Goal: Information Seeking & Learning: Learn about a topic

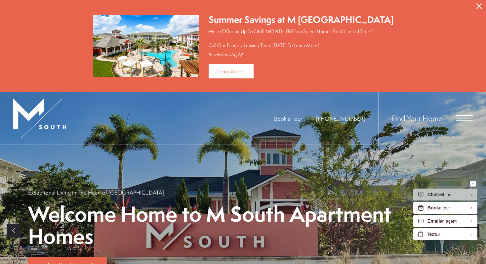
click at [479, 6] on icon "Close Alert" at bounding box center [480, 6] width 6 height 6
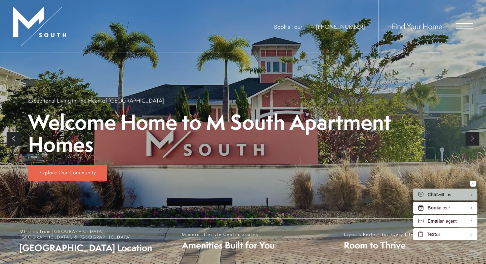
click at [464, 29] on div "Find Your Home" at bounding box center [426, 26] width 95 height 53
click at [460, 24] on span "Open Menu" at bounding box center [465, 26] width 17 height 6
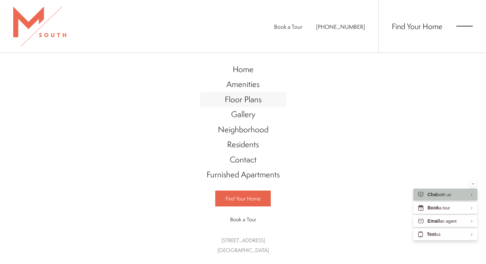
click at [253, 103] on span "Floor Plans" at bounding box center [243, 99] width 37 height 11
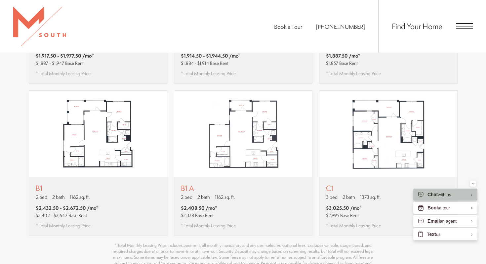
scroll to position [549, 0]
click at [145, 163] on img "View floor plan B1" at bounding box center [98, 133] width 138 height 87
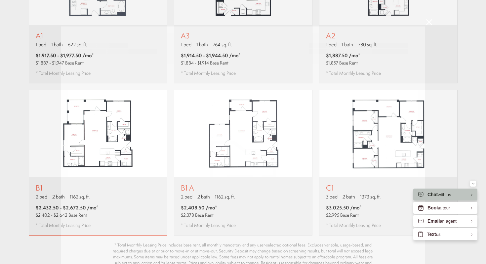
scroll to position [0, 0]
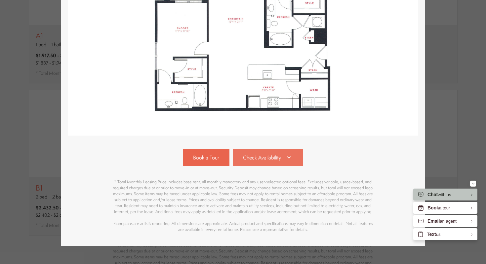
click at [277, 154] on link "Check Availability" at bounding box center [268, 157] width 71 height 17
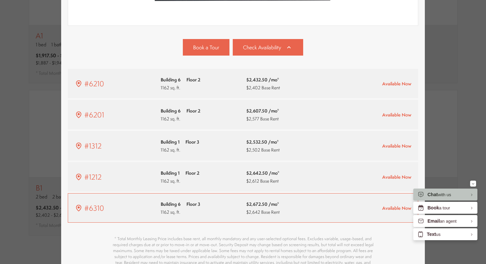
scroll to position [261, 0]
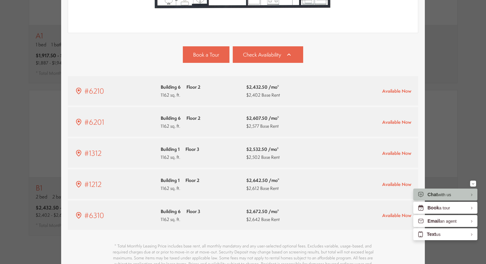
click at [434, 89] on div "B1 2 bed 2 bath 1162 sq. ft. $2,432.50 - $2,672.50 /mo* $2,402 - $2,642 Base Re…" at bounding box center [243, 132] width 486 height 264
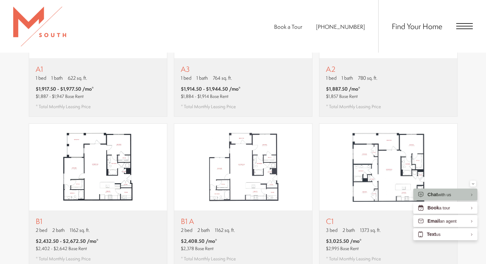
scroll to position [520, 0]
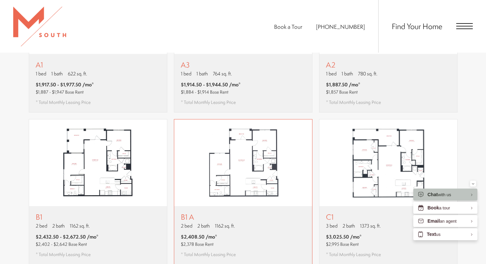
click at [235, 168] on img "View floor plan B1 A" at bounding box center [243, 162] width 138 height 87
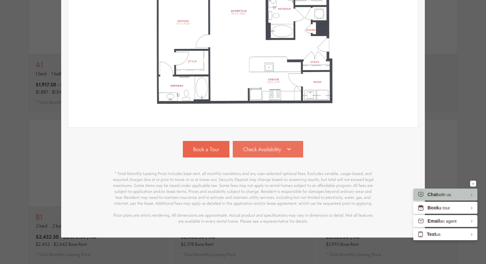
click at [260, 154] on link "Check Availability" at bounding box center [268, 149] width 71 height 17
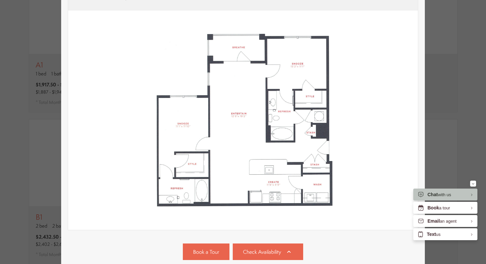
scroll to position [132, 0]
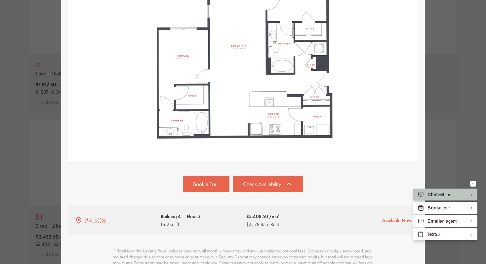
click at [446, 101] on div "B1 A 2 bed 2 bath 1162 sq. ft. $2,408.50 /mo* $2,378 Base Rent 2D 3D" at bounding box center [243, 132] width 486 height 264
